Goal: Task Accomplishment & Management: Manage account settings

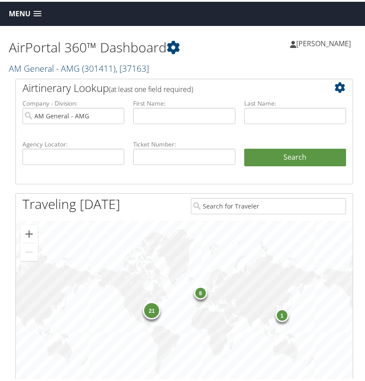
click at [74, 64] on link "AM General - AMG ( 301411 ) , [ 37163 ]" at bounding box center [79, 67] width 140 height 12
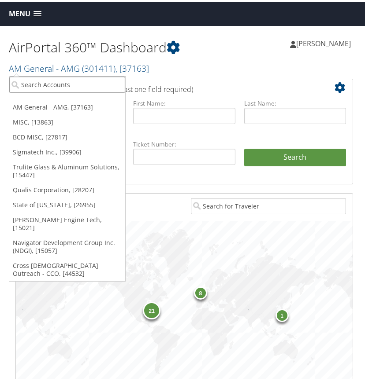
click at [37, 85] on input "search" at bounding box center [67, 83] width 116 height 16
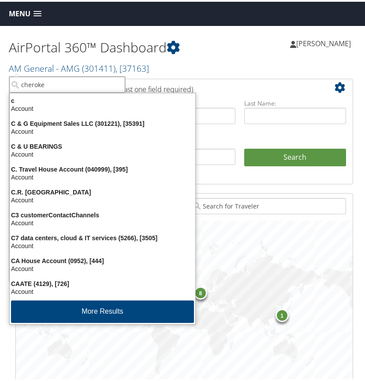
type input "cherokee"
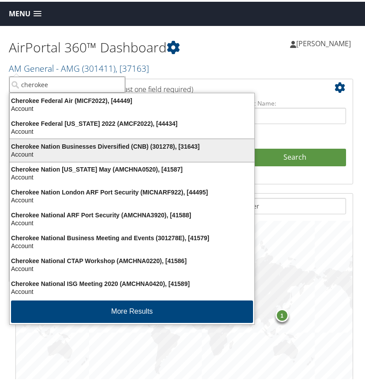
click at [43, 149] on div "Account" at bounding box center [131, 153] width 255 height 8
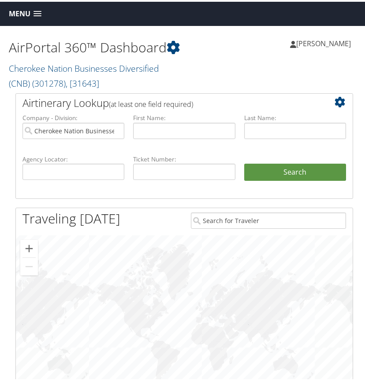
click at [38, 13] on span at bounding box center [37, 12] width 8 height 6
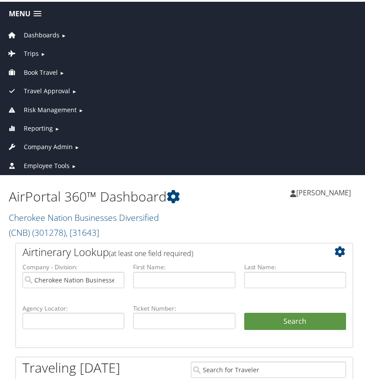
click at [54, 143] on span "Company Admin" at bounding box center [48, 146] width 49 height 10
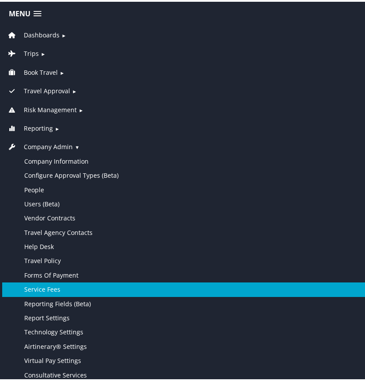
click at [48, 289] on link "Service Fees" at bounding box center [184, 288] width 364 height 14
